Goal: Information Seeking & Learning: Learn about a topic

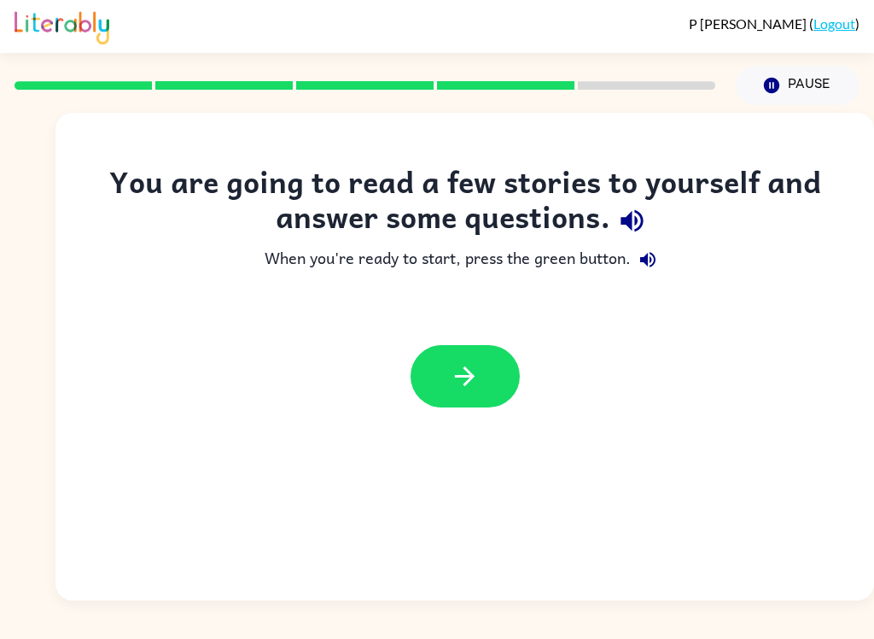
click at [641, 225] on icon "button" at bounding box center [632, 221] width 22 height 22
click at [479, 376] on icon "button" at bounding box center [465, 376] width 30 height 30
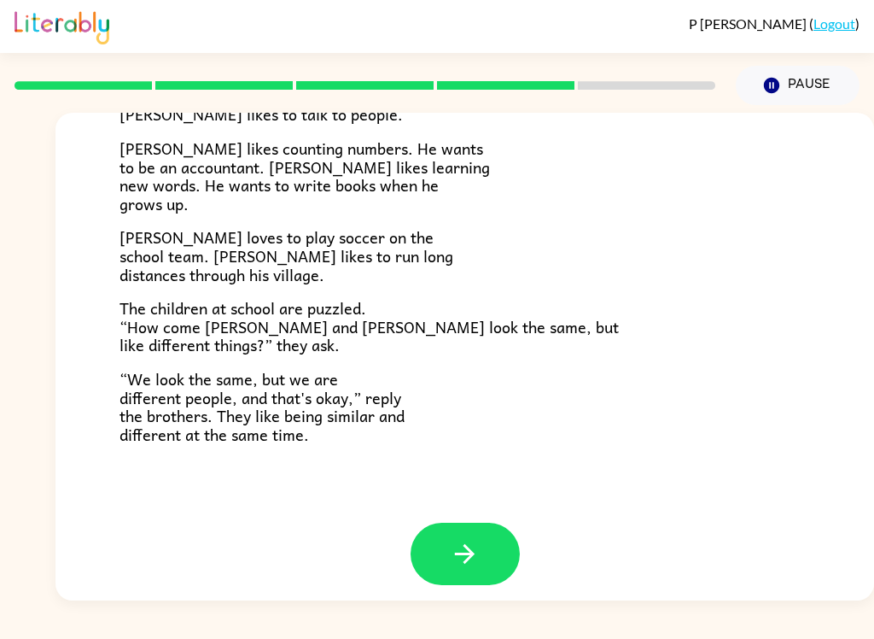
scroll to position [357, 0]
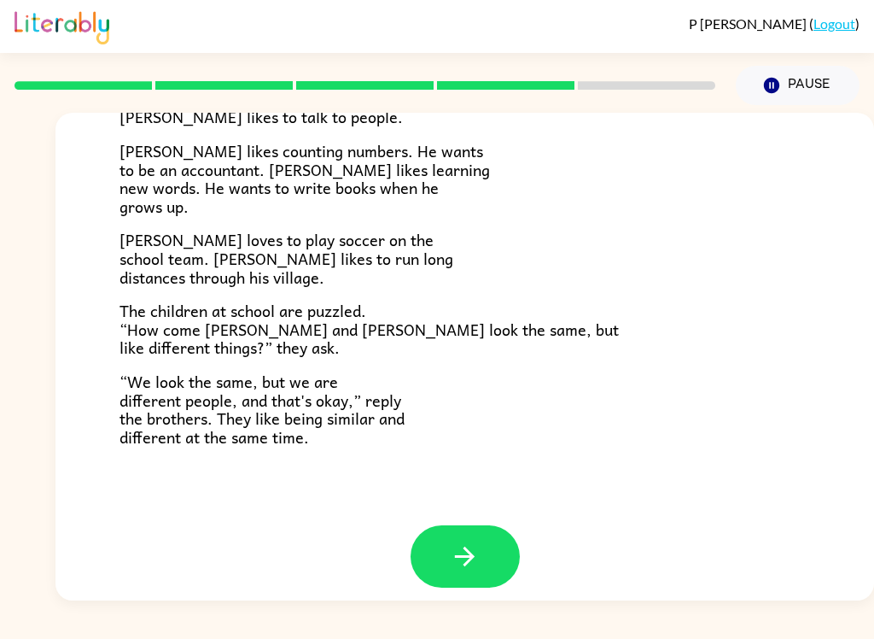
click at [483, 557] on button "button" at bounding box center [465, 556] width 109 height 62
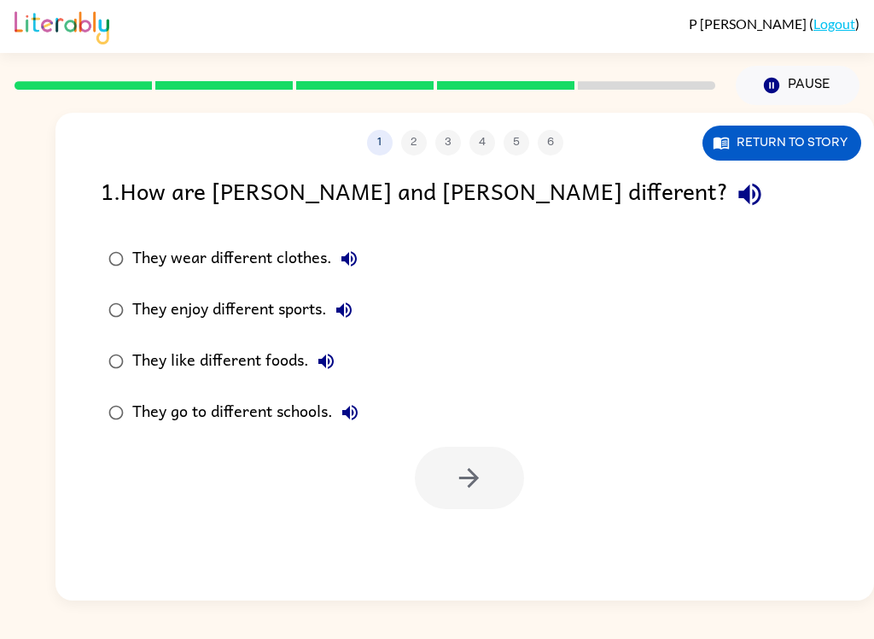
scroll to position [0, 0]
click at [735, 202] on icon "button" at bounding box center [750, 194] width 30 height 30
click at [332, 266] on button "They wear different clothes." at bounding box center [349, 259] width 34 height 34
click at [341, 302] on icon "button" at bounding box center [344, 310] width 20 height 20
click at [313, 375] on div "They like different foods." at bounding box center [237, 361] width 211 height 34
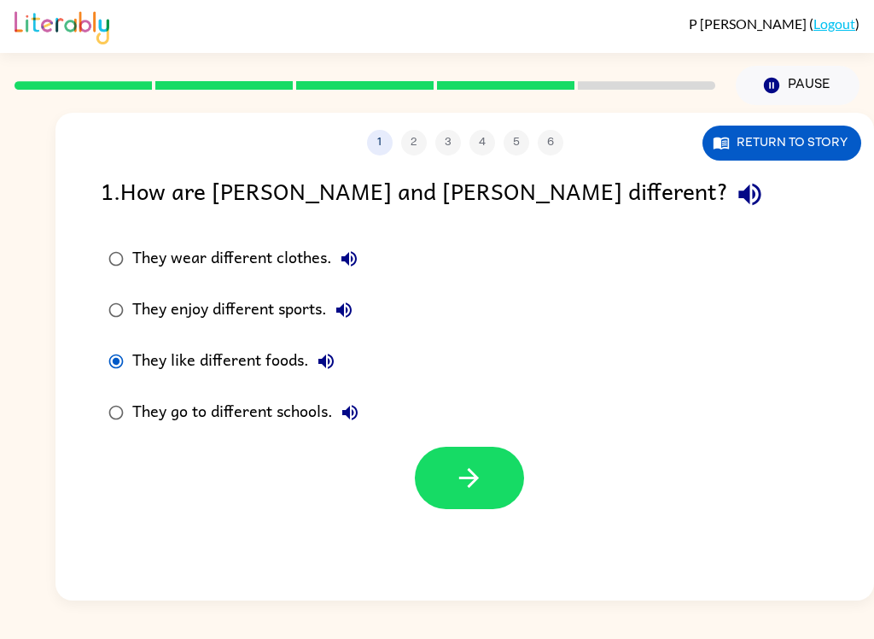
click at [320, 369] on icon "button" at bounding box center [326, 361] width 20 height 20
click at [349, 405] on icon "button" at bounding box center [350, 412] width 20 height 20
click at [817, 150] on button "Return to story" at bounding box center [782, 142] width 159 height 35
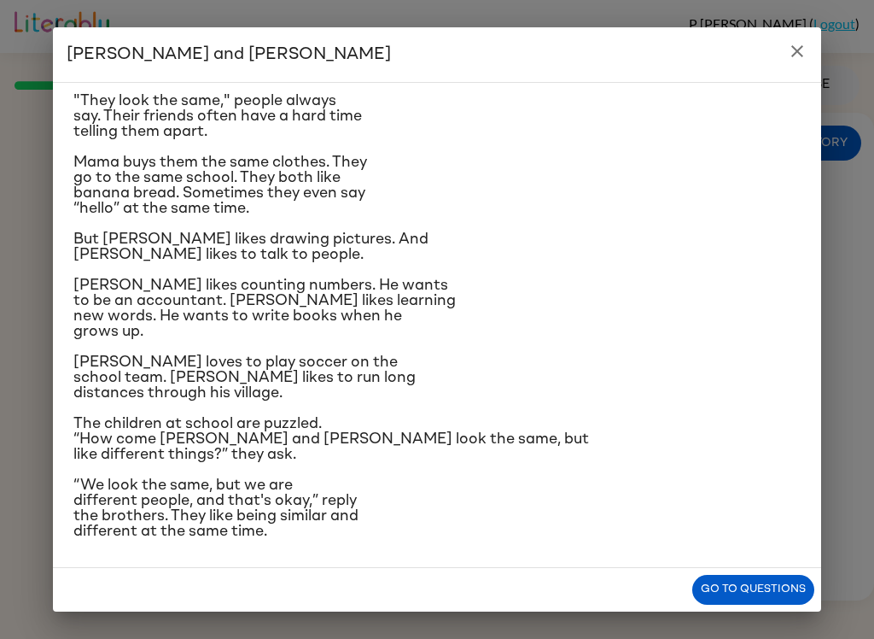
scroll to position [78, 0]
click at [755, 576] on button "Go to questions" at bounding box center [753, 590] width 122 height 30
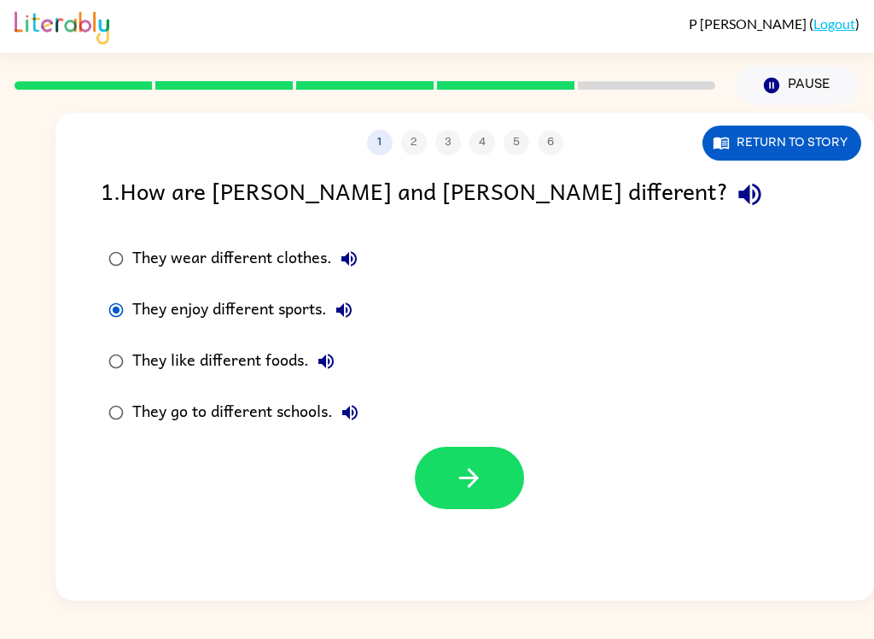
click at [451, 483] on button "button" at bounding box center [469, 477] width 109 height 62
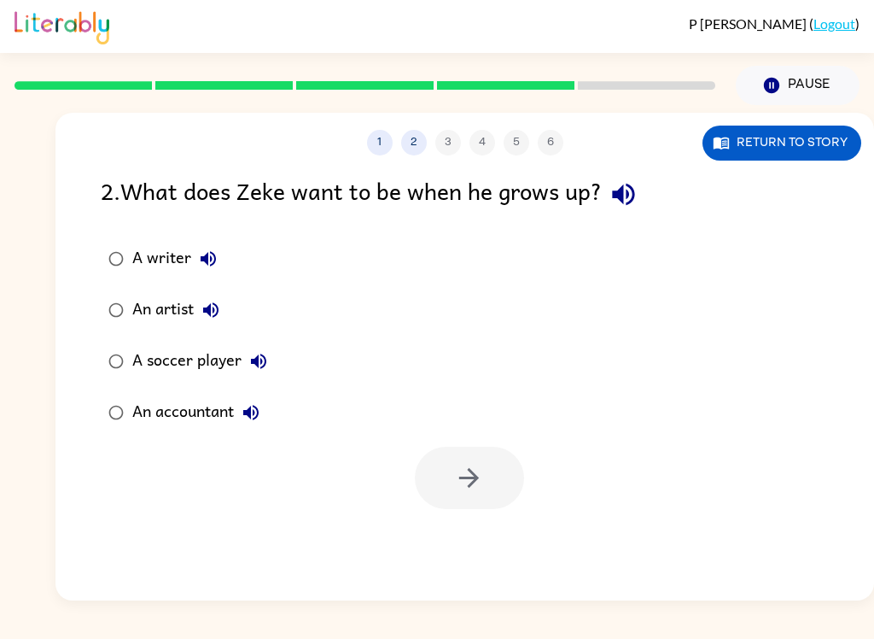
click at [648, 252] on div "A writer An artist A soccer player An accountant" at bounding box center [487, 335] width 773 height 205
click at [637, 197] on icon "button" at bounding box center [624, 194] width 30 height 30
click at [816, 151] on button "Return to story" at bounding box center [782, 142] width 159 height 35
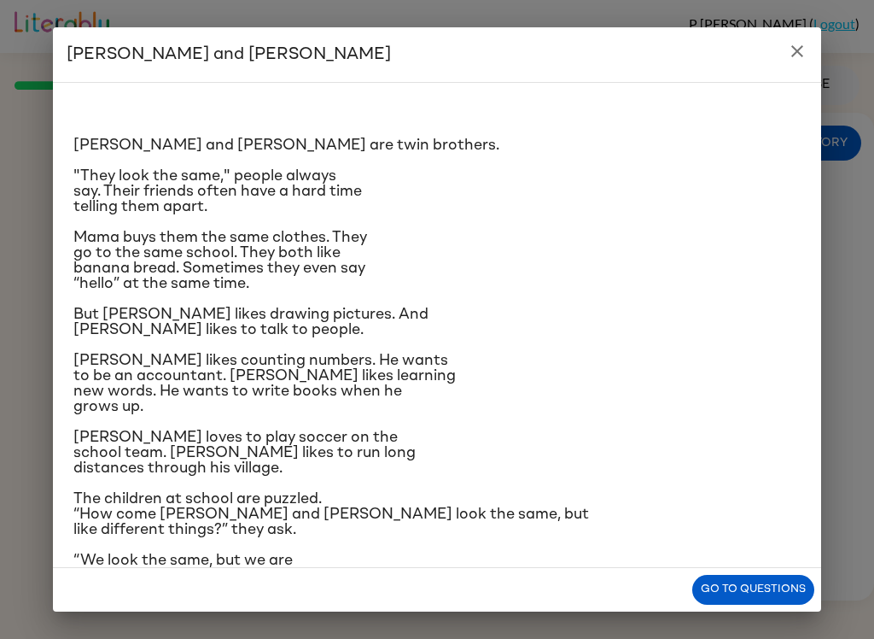
click at [808, 50] on button "close" at bounding box center [797, 51] width 34 height 34
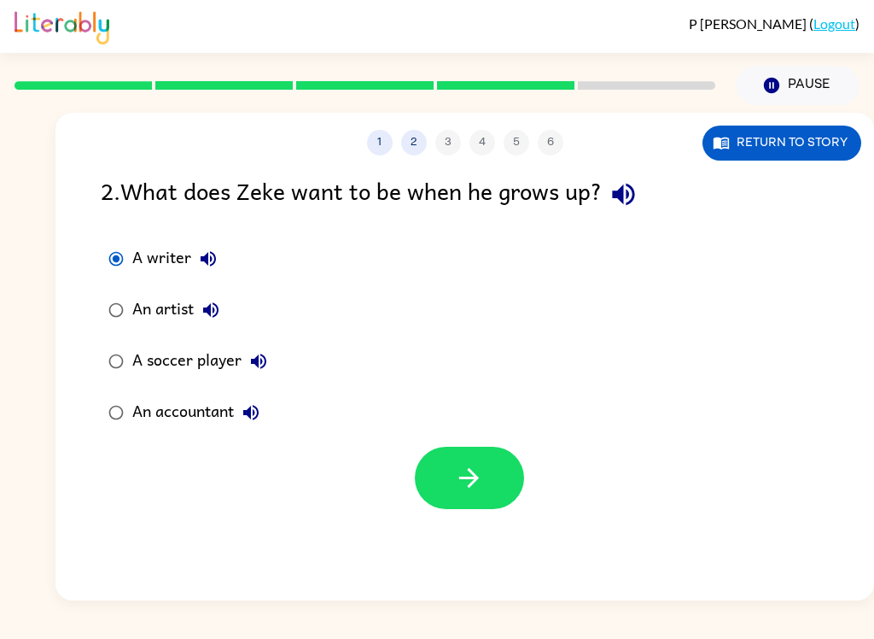
click at [468, 493] on icon "button" at bounding box center [469, 478] width 30 height 30
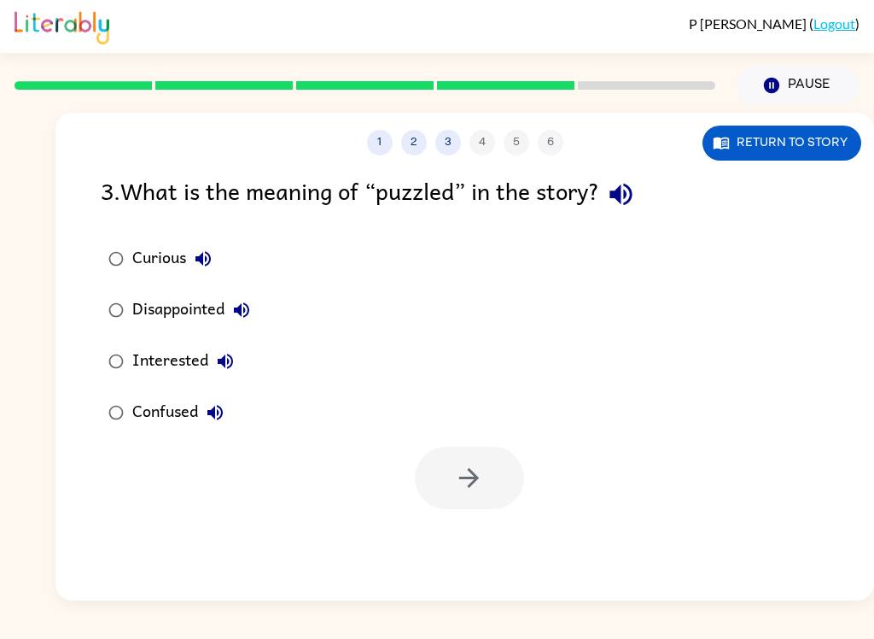
click at [631, 193] on icon "button" at bounding box center [621, 194] width 30 height 30
click at [213, 266] on icon "button" at bounding box center [203, 258] width 20 height 20
click at [200, 262] on icon "button" at bounding box center [202, 258] width 15 height 15
click at [216, 253] on button "Curious" at bounding box center [203, 259] width 34 height 34
click at [240, 325] on button "Disappointed" at bounding box center [242, 310] width 34 height 34
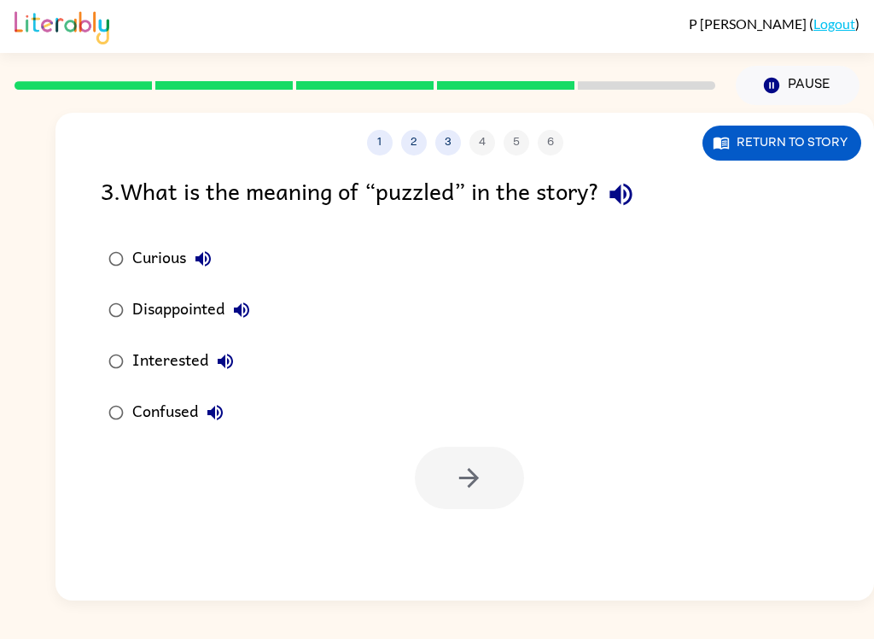
click at [223, 362] on icon "button" at bounding box center [225, 360] width 15 height 15
click at [209, 417] on icon "button" at bounding box center [215, 412] width 20 height 20
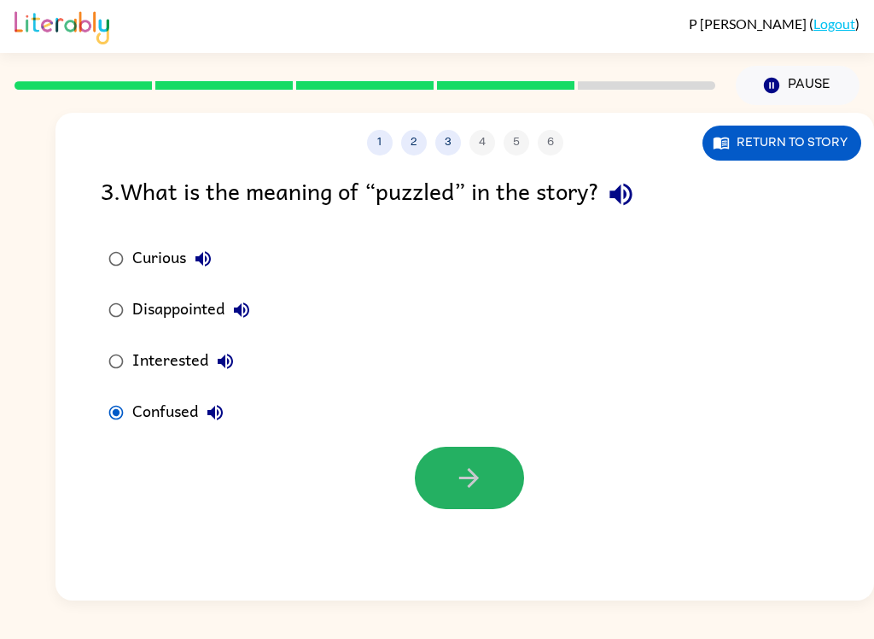
click at [474, 476] on icon "button" at bounding box center [469, 478] width 30 height 30
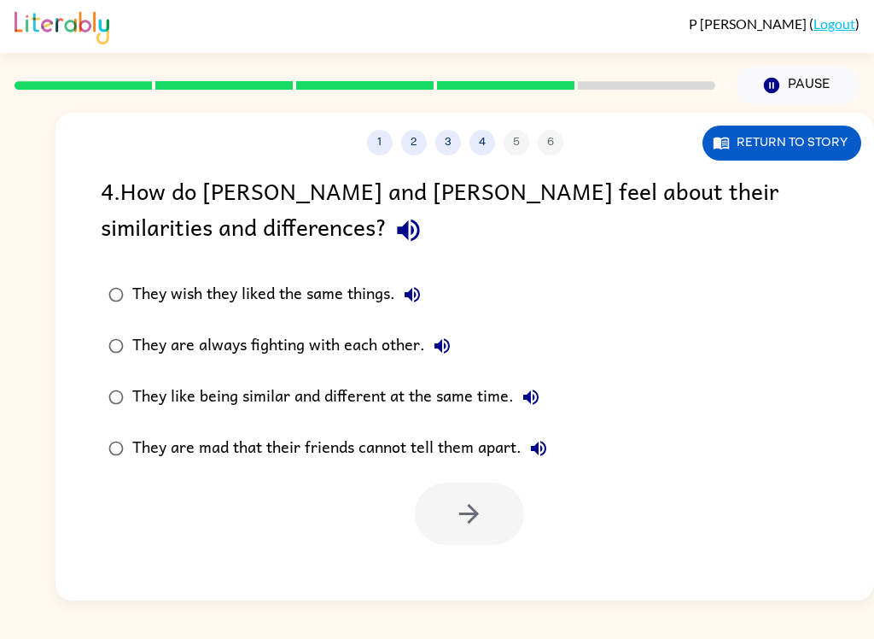
click at [394, 228] on icon "button" at bounding box center [409, 230] width 30 height 30
click at [133, 379] on label "They like being similar and different at the same time." at bounding box center [327, 396] width 473 height 51
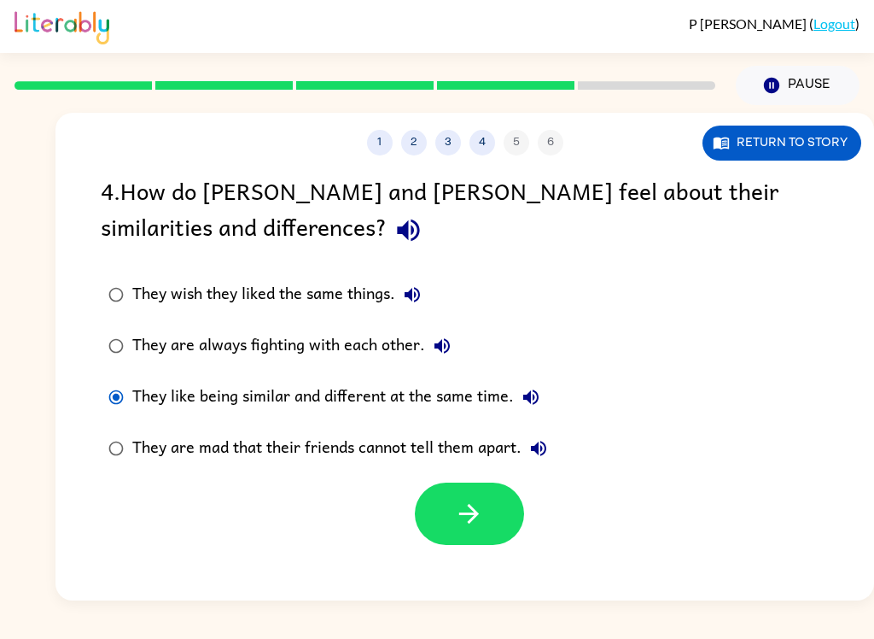
click at [464, 533] on button "button" at bounding box center [469, 513] width 109 height 62
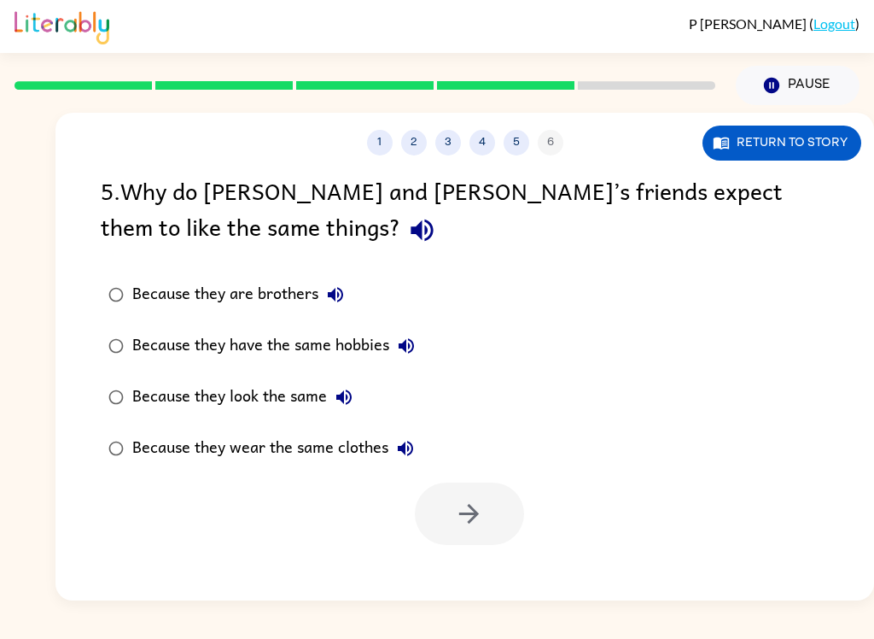
click at [201, 204] on div "5 . Why do [PERSON_NAME] and [PERSON_NAME]’s friends expect them to like the sa…" at bounding box center [465, 211] width 728 height 79
click at [411, 240] on icon "button" at bounding box center [422, 230] width 22 height 22
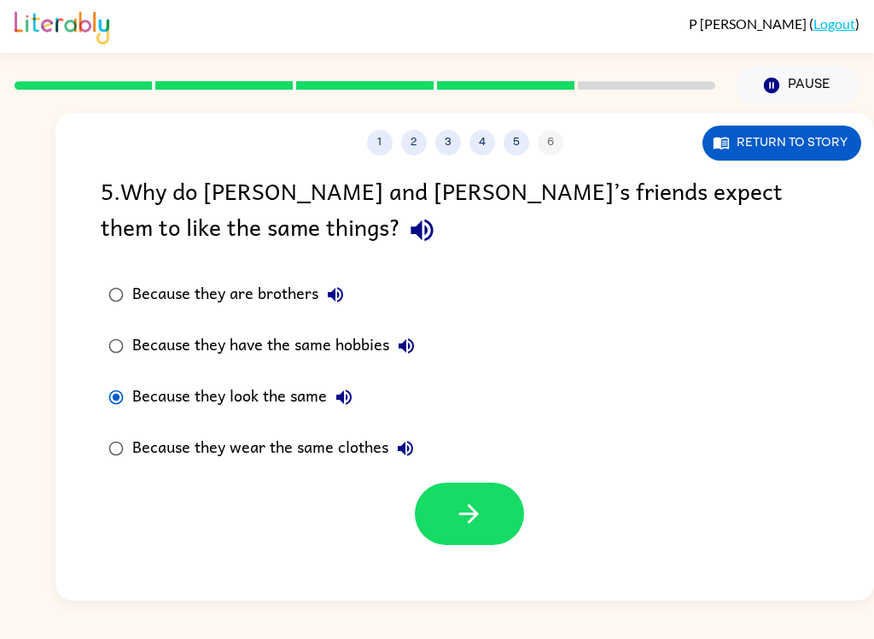
click at [464, 515] on icon "button" at bounding box center [469, 514] width 20 height 20
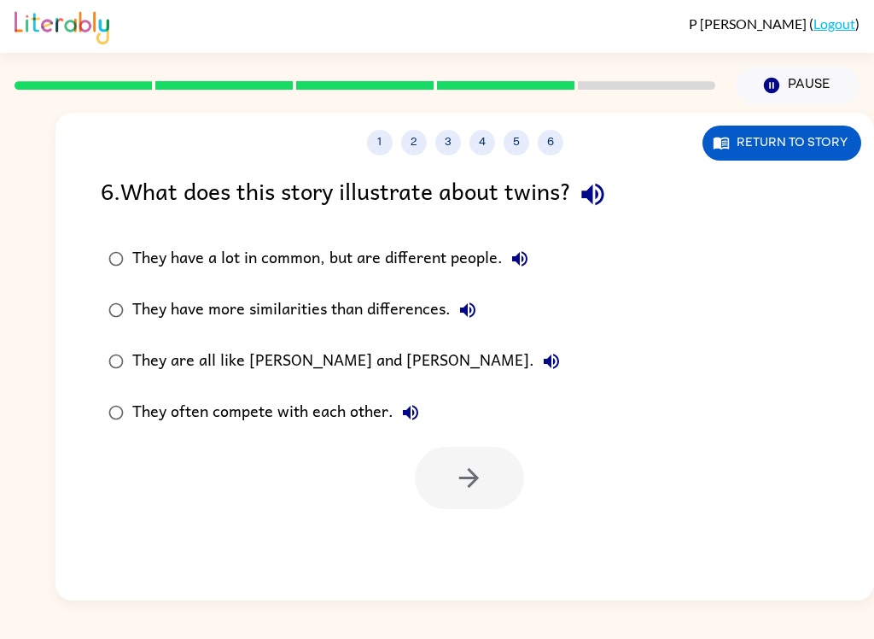
click at [608, 214] on button "button" at bounding box center [593, 194] width 44 height 44
click at [519, 257] on icon "button" at bounding box center [519, 258] width 15 height 15
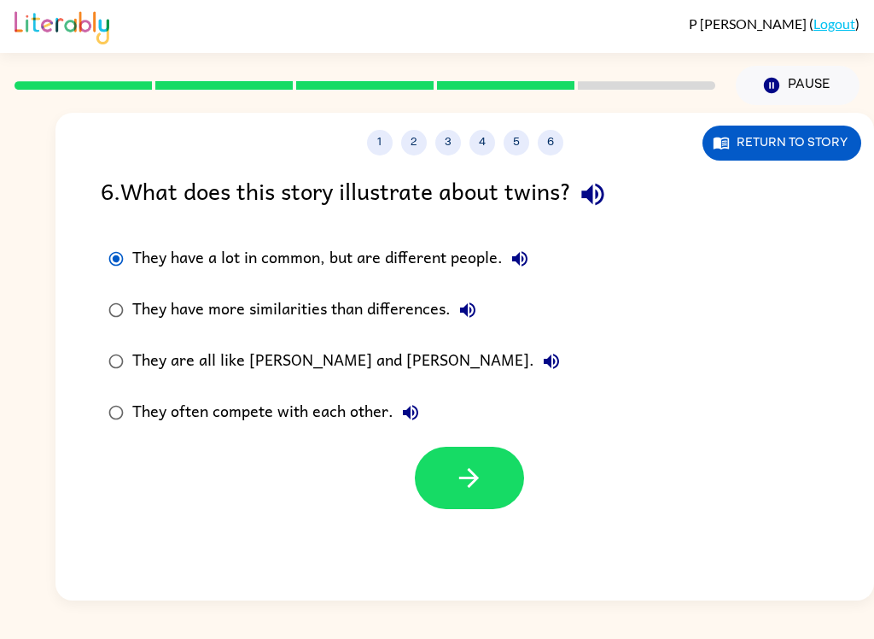
click at [498, 326] on label "They have more similarities than differences." at bounding box center [334, 309] width 486 height 51
click at [479, 319] on button "They have more similarities than differences." at bounding box center [468, 310] width 34 height 34
click at [534, 374] on button "They are all like [PERSON_NAME] and [PERSON_NAME]." at bounding box center [551, 361] width 34 height 34
click at [405, 415] on icon "button" at bounding box center [410, 412] width 15 height 15
click at [487, 506] on button "button" at bounding box center [469, 477] width 109 height 62
